Goal: Transaction & Acquisition: Purchase product/service

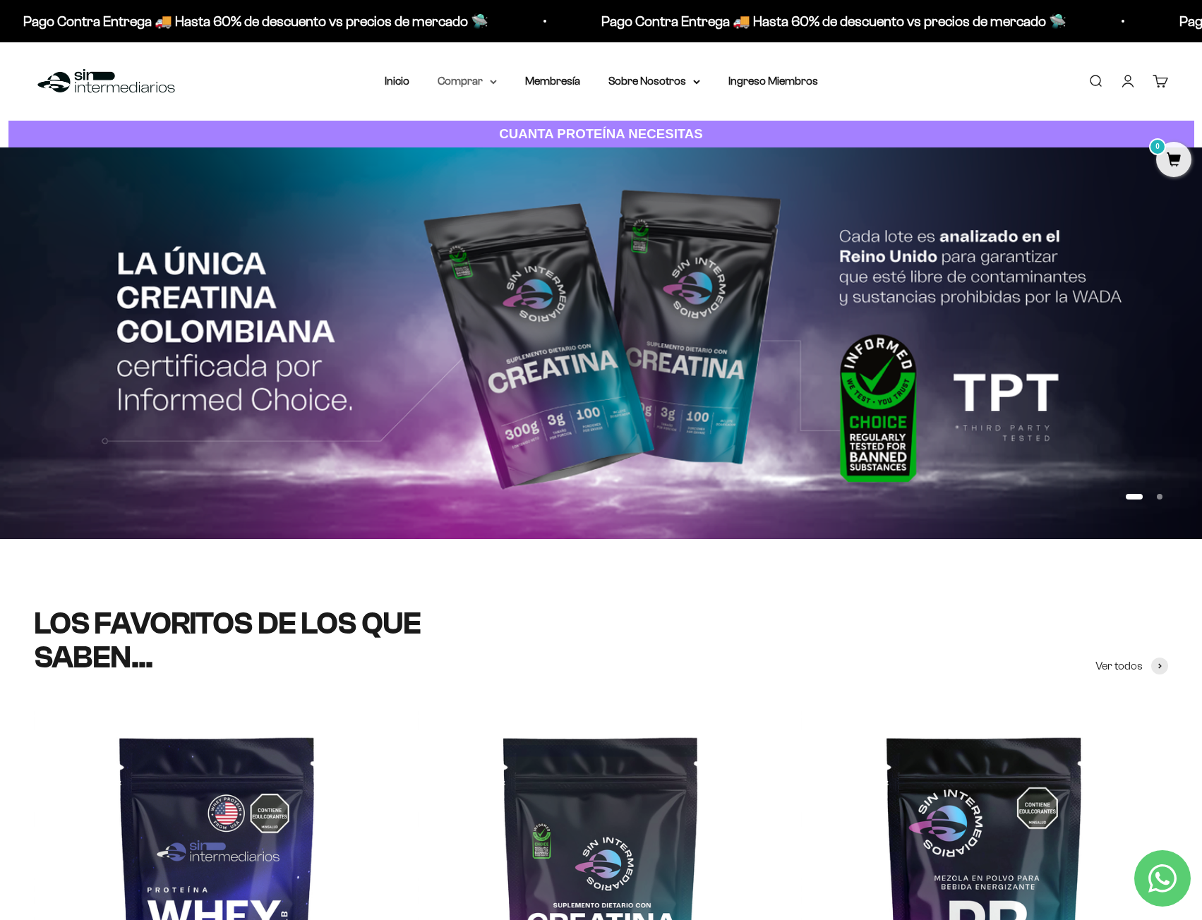
click at [478, 81] on summary "Comprar" at bounding box center [467, 81] width 59 height 18
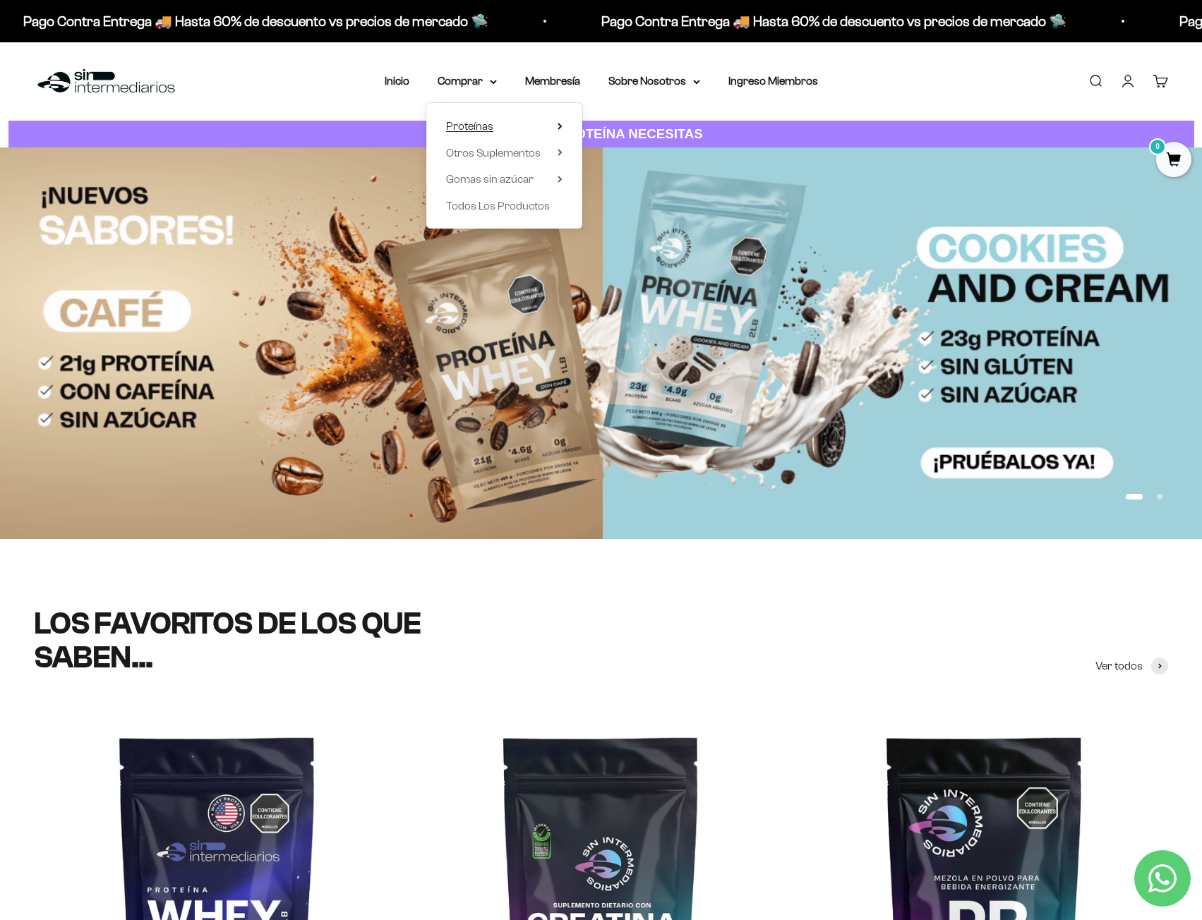
click at [555, 124] on summary "Proteínas" at bounding box center [504, 126] width 116 height 18
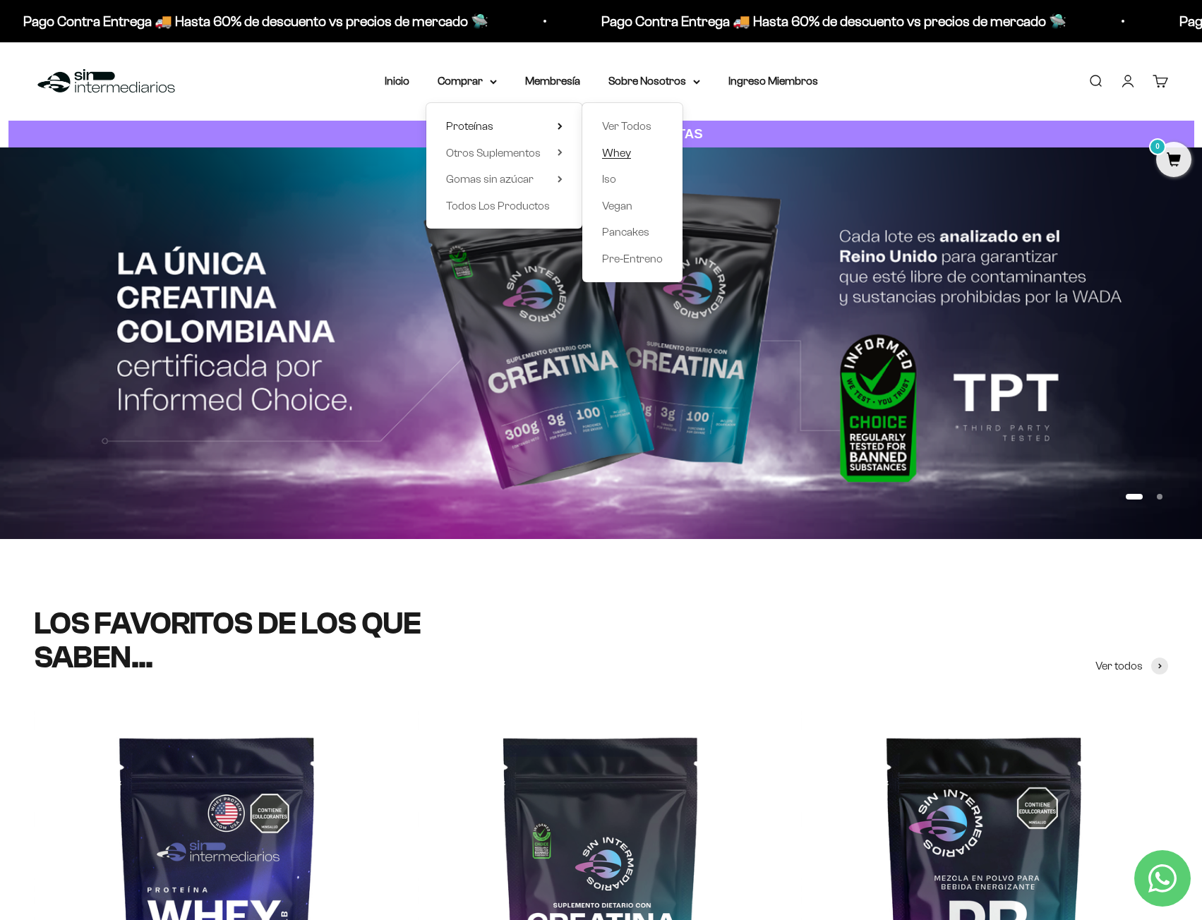
click at [622, 148] on span "Whey" at bounding box center [616, 153] width 29 height 12
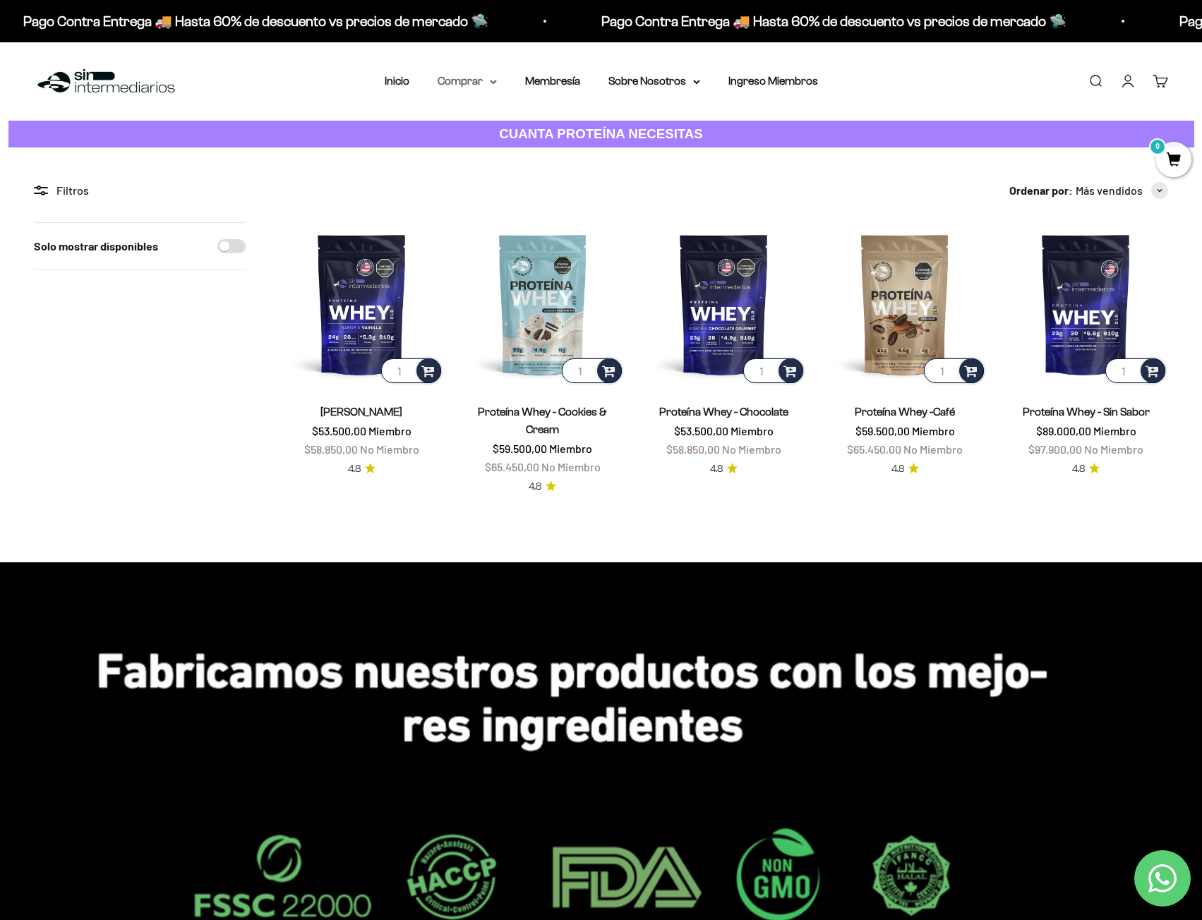
click at [468, 80] on summary "Comprar" at bounding box center [467, 81] width 59 height 18
click at [500, 121] on summary "Proteínas" at bounding box center [504, 126] width 116 height 18
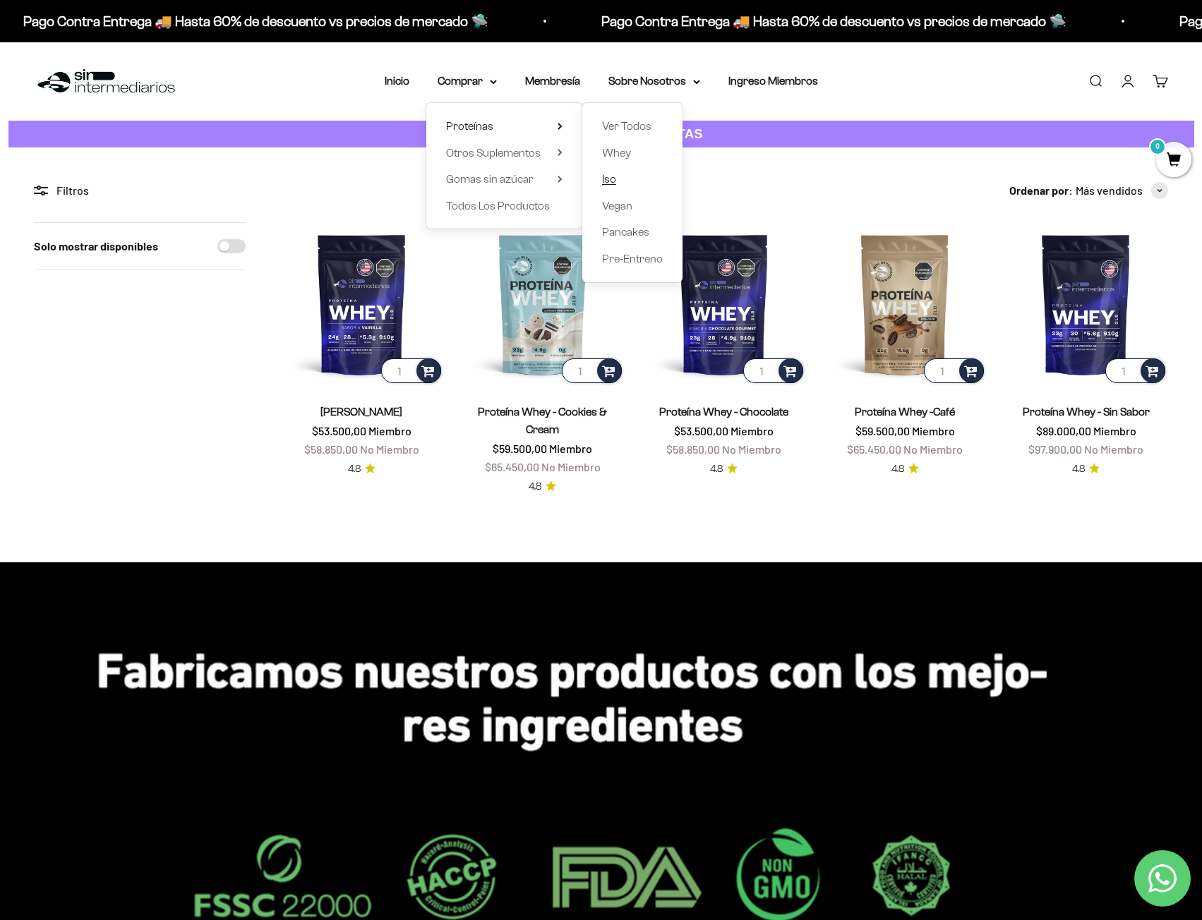
click at [612, 176] on span "Iso" at bounding box center [609, 179] width 14 height 12
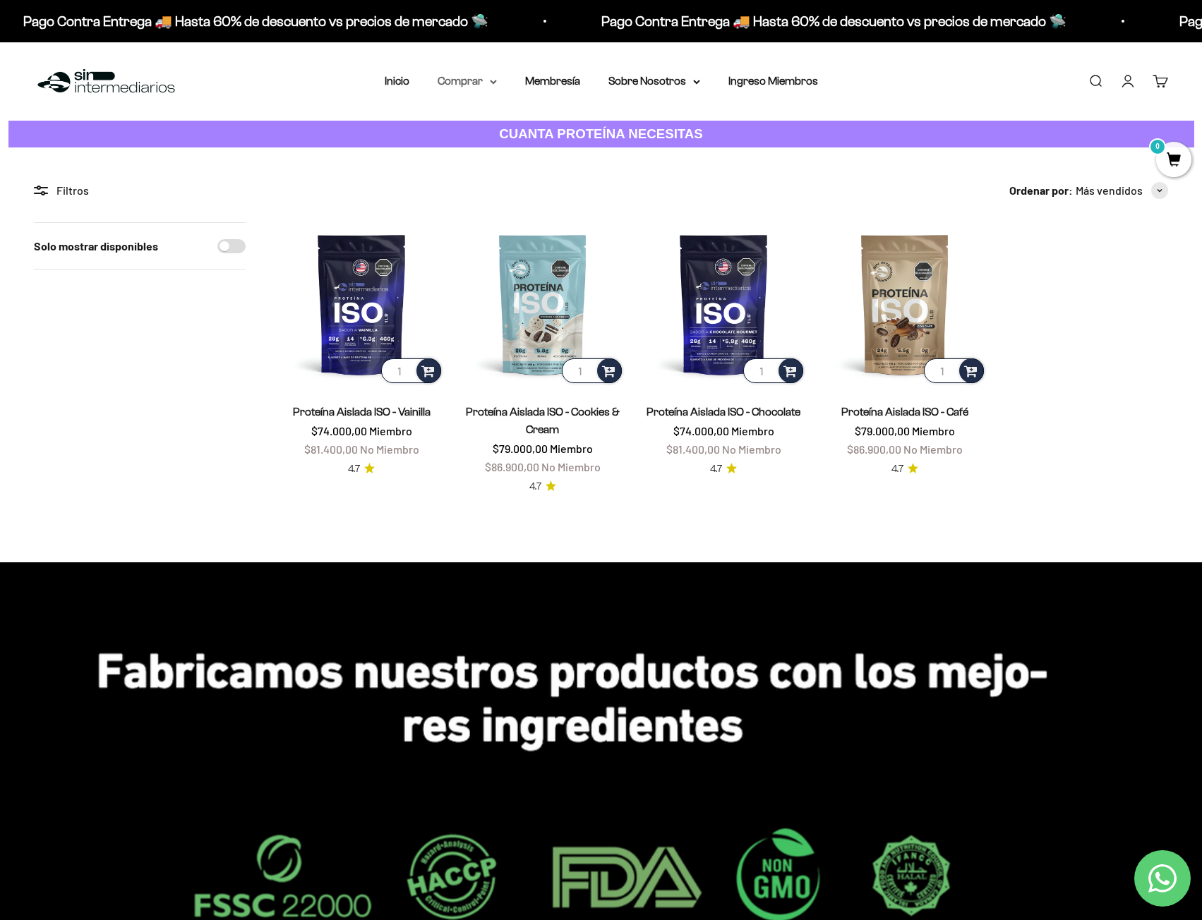
click at [468, 86] on summary "Comprar" at bounding box center [467, 81] width 59 height 18
click at [490, 154] on span "Otros Suplementos" at bounding box center [493, 153] width 95 height 12
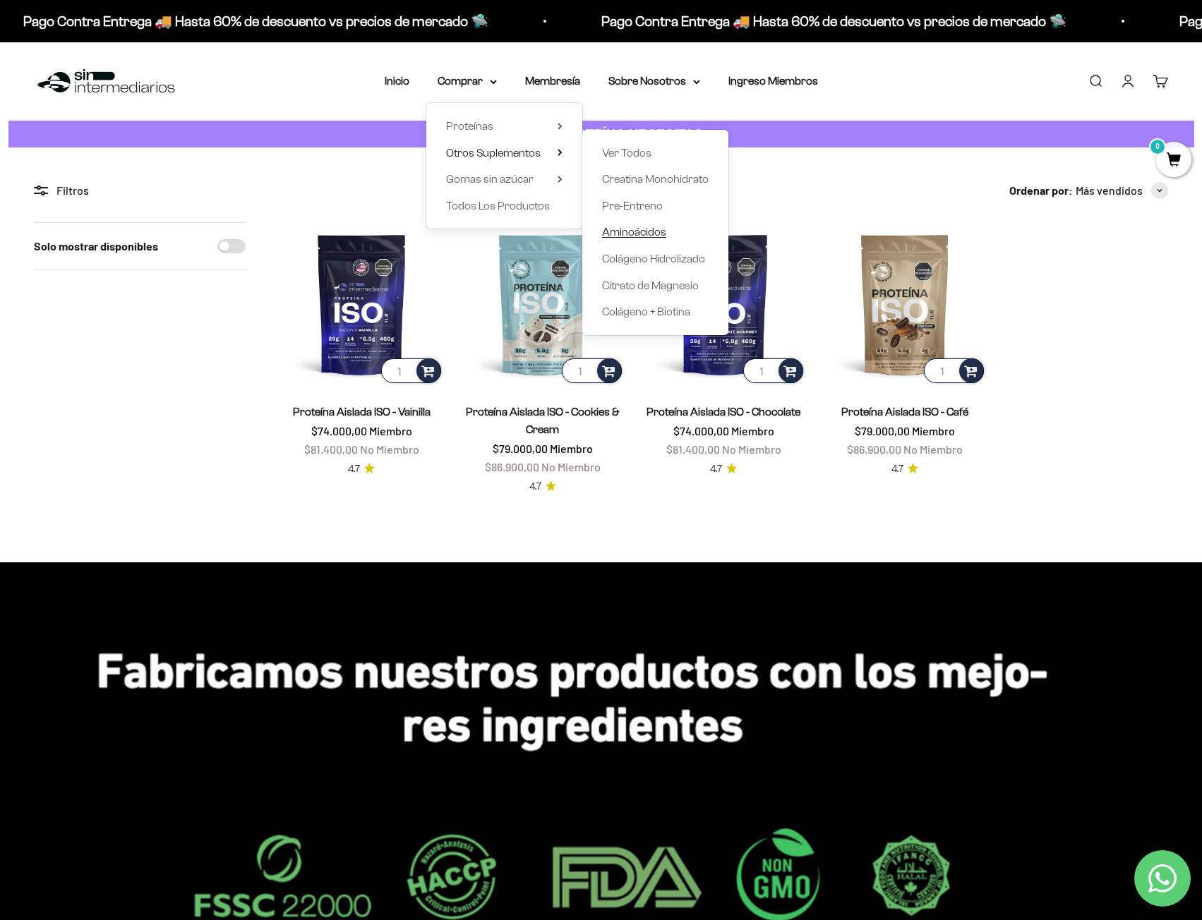
click at [627, 232] on span "Aminoácidos" at bounding box center [634, 232] width 64 height 12
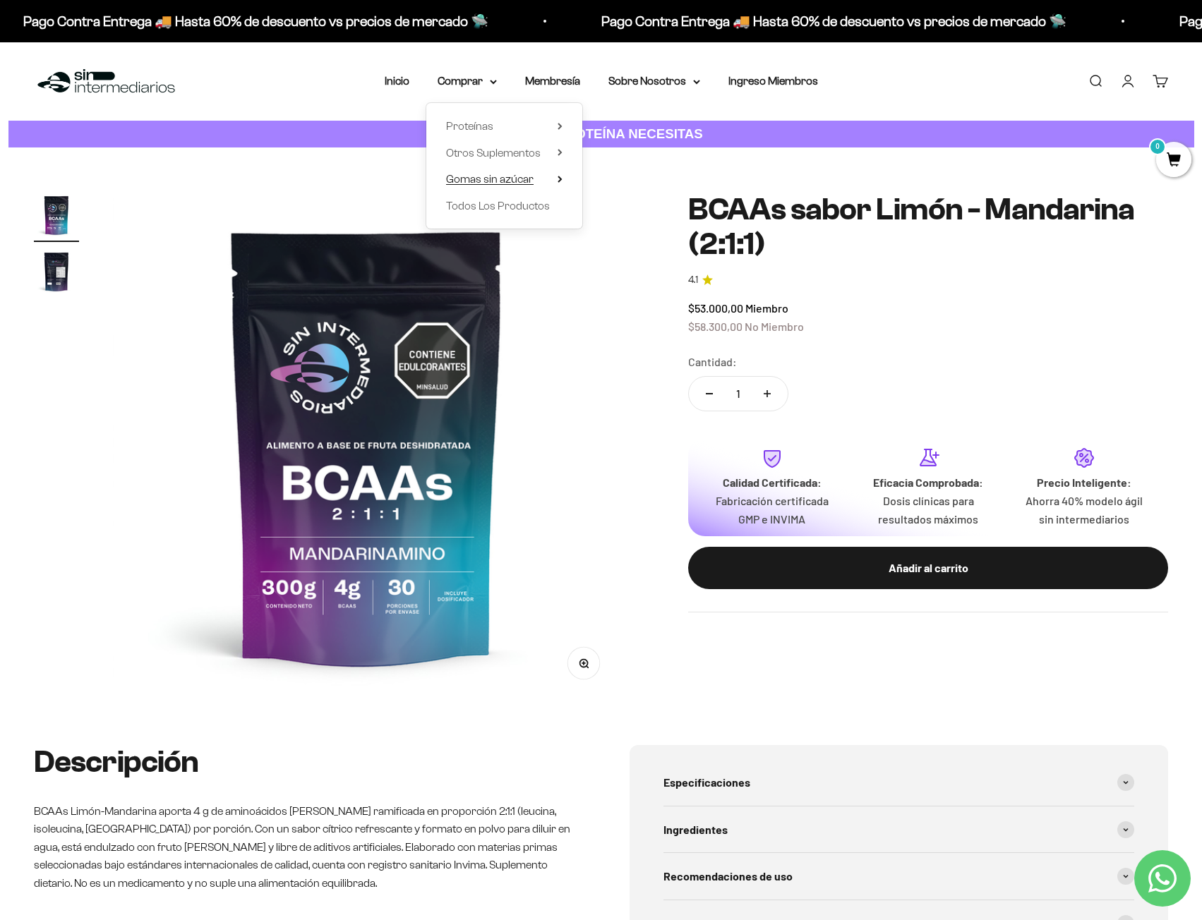
click at [546, 182] on summary "Gomas sin azúcar" at bounding box center [504, 179] width 116 height 18
